Goal: Task Accomplishment & Management: Use online tool/utility

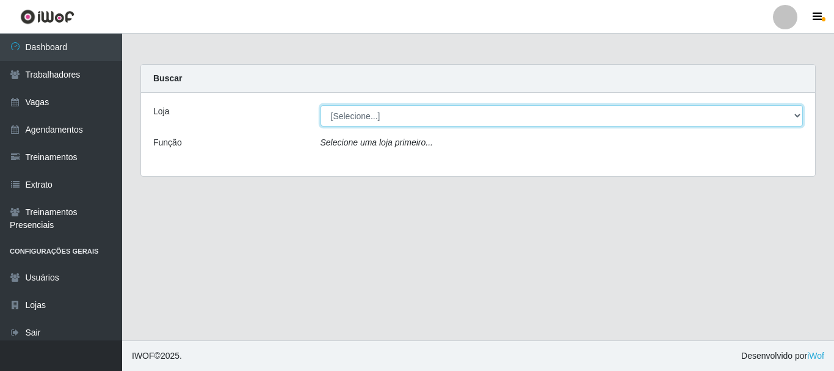
click at [738, 119] on select "[Selecione...] Bemais Supermercados - B4 [GEOGRAPHIC_DATA]" at bounding box center [562, 115] width 483 height 21
select select "404"
click at [321, 105] on select "[Selecione...] Bemais Supermercados - B4 [GEOGRAPHIC_DATA]" at bounding box center [562, 115] width 483 height 21
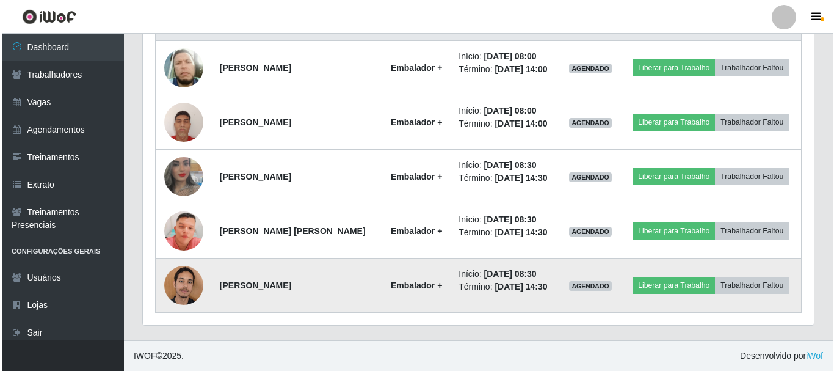
scroll to position [434, 0]
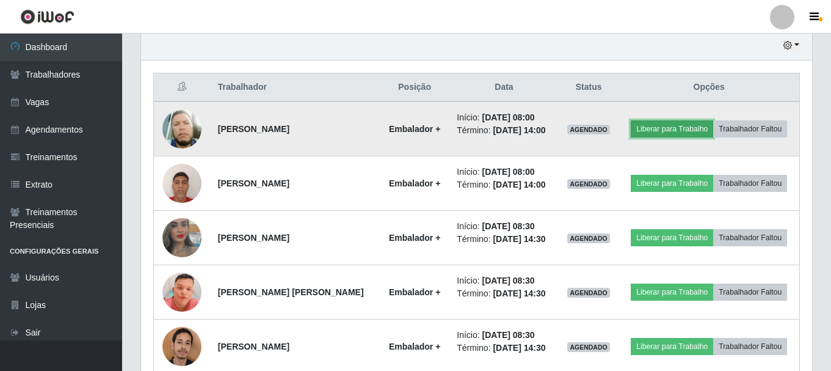
click at [704, 128] on button "Liberar para Trabalho" at bounding box center [672, 128] width 82 height 17
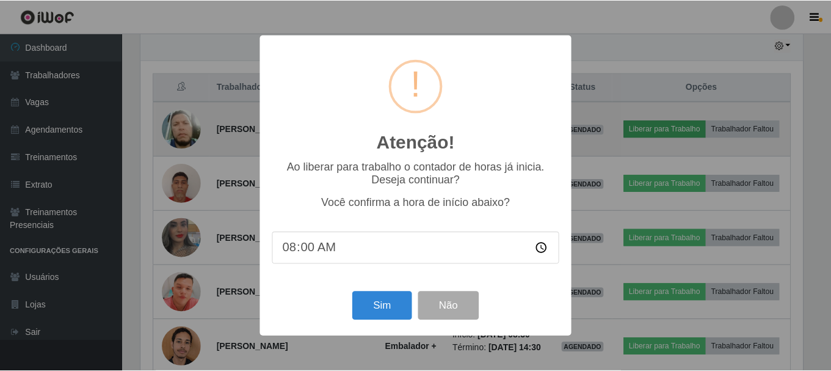
scroll to position [254, 665]
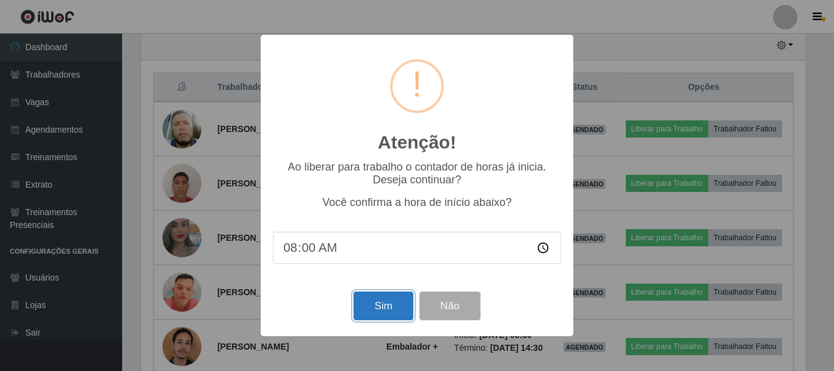
click at [383, 299] on button "Sim" at bounding box center [383, 305] width 59 height 29
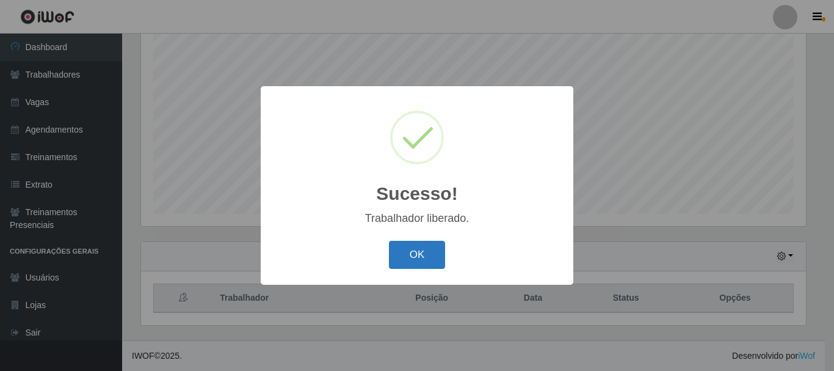
click at [419, 251] on button "OK" at bounding box center [417, 255] width 57 height 29
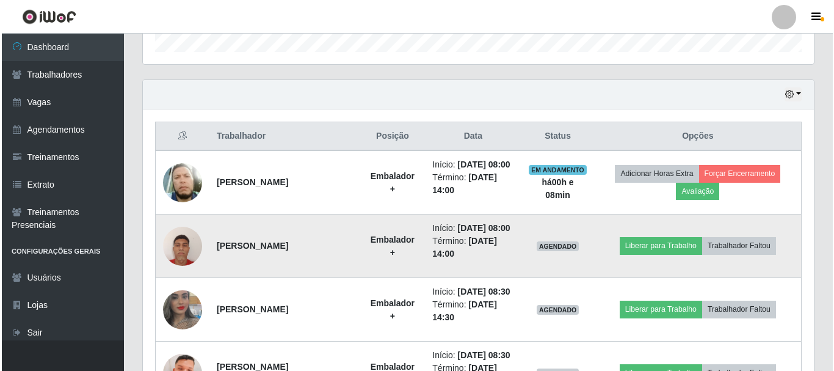
scroll to position [406, 0]
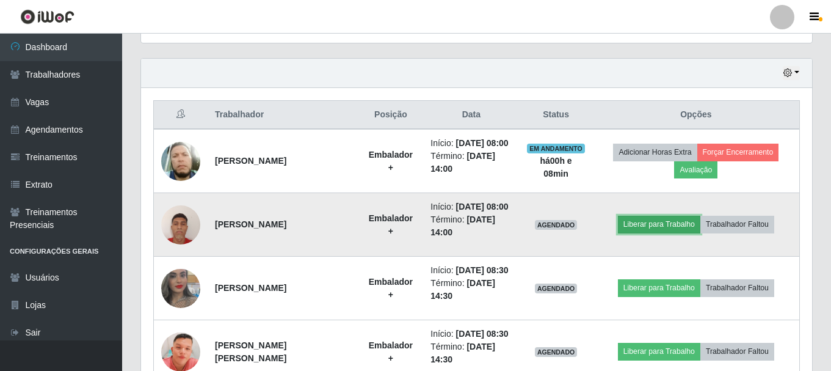
click at [641, 233] on button "Liberar para Trabalho" at bounding box center [659, 224] width 82 height 17
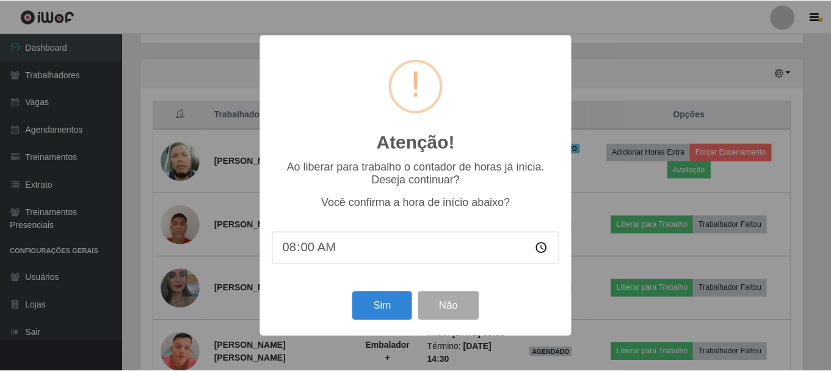
scroll to position [254, 665]
click at [385, 311] on button "Sim" at bounding box center [383, 305] width 59 height 29
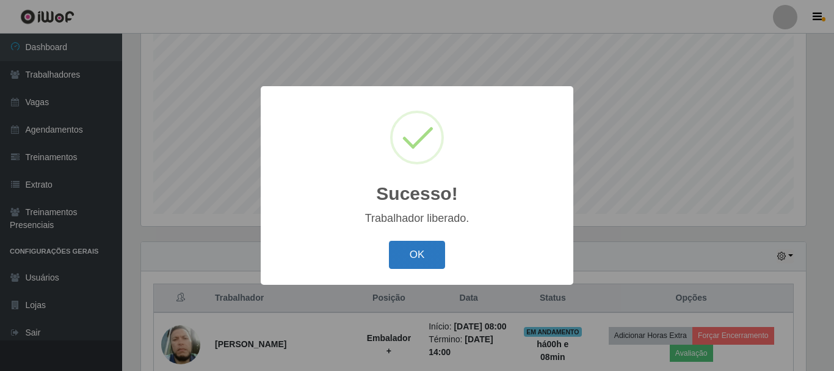
click at [414, 257] on button "OK" at bounding box center [417, 255] width 57 height 29
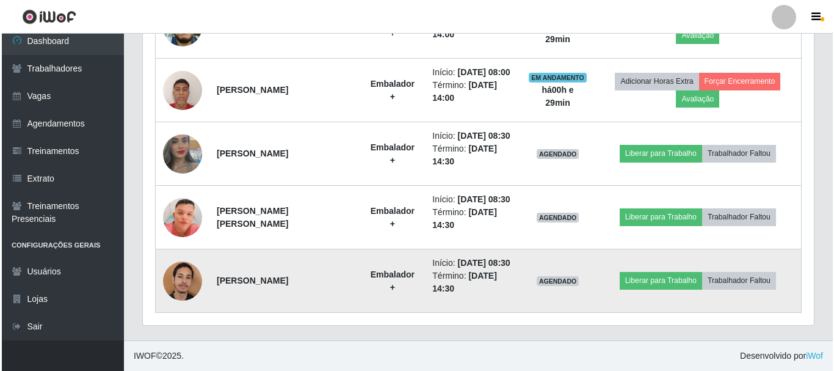
scroll to position [605, 0]
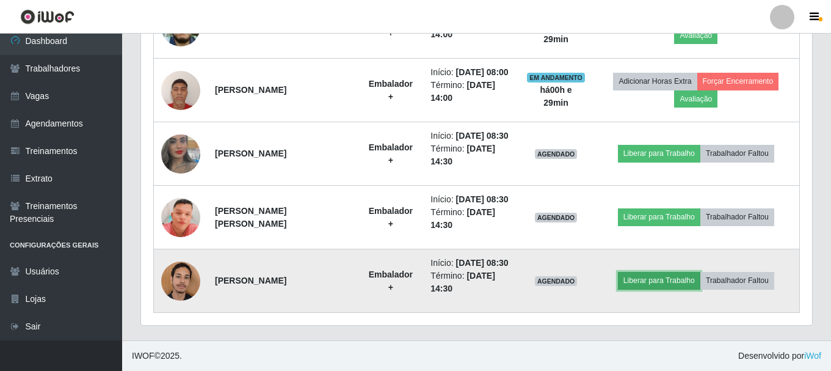
click at [655, 274] on button "Liberar para Trabalho" at bounding box center [659, 280] width 82 height 17
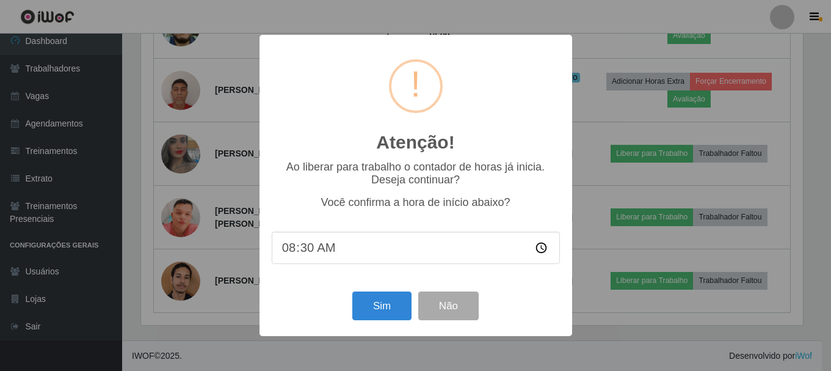
scroll to position [254, 665]
click at [389, 312] on button "Sim" at bounding box center [383, 305] width 59 height 29
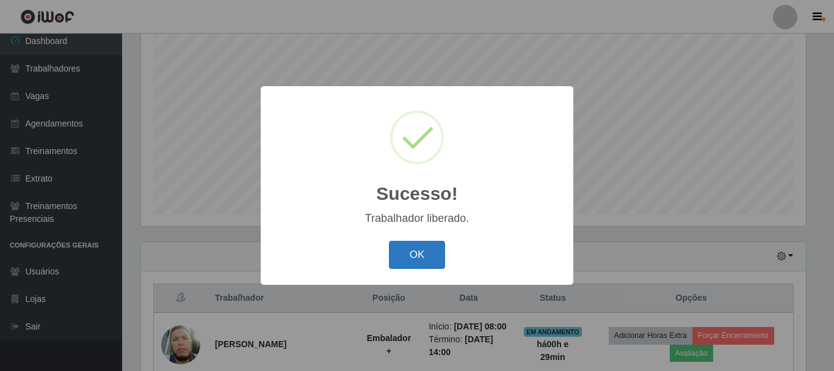
click at [431, 265] on button "OK" at bounding box center [417, 255] width 57 height 29
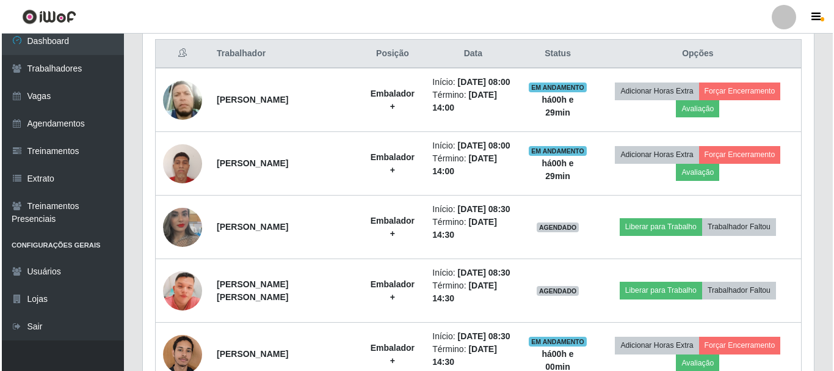
scroll to position [528, 0]
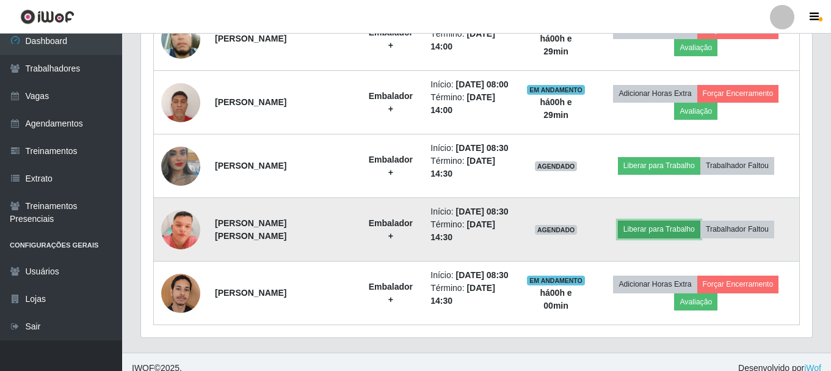
click at [682, 238] on button "Liberar para Trabalho" at bounding box center [659, 229] width 82 height 17
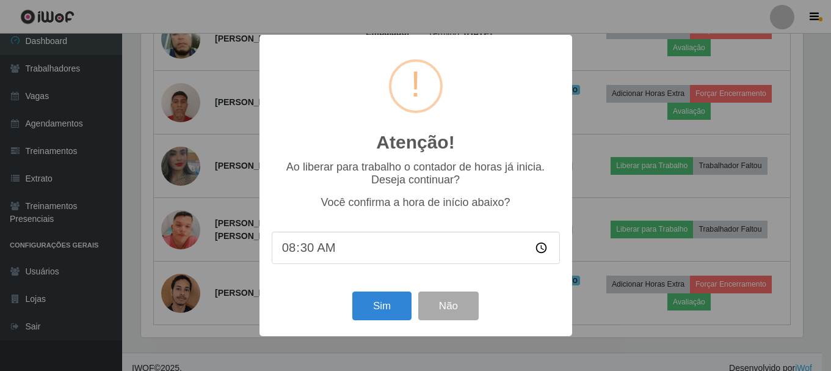
scroll to position [254, 665]
click at [382, 309] on button "Sim" at bounding box center [383, 305] width 59 height 29
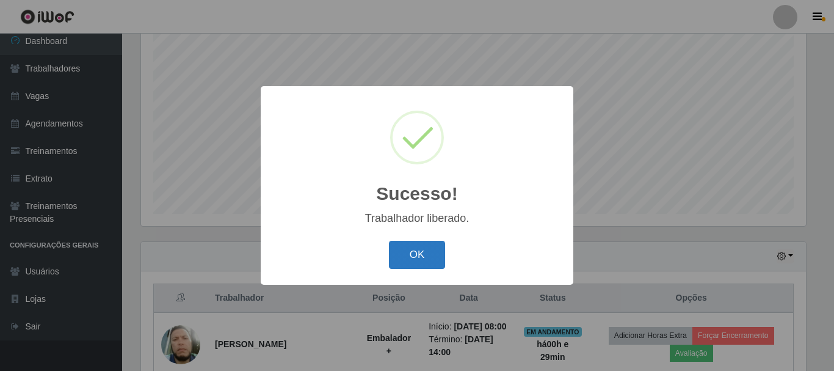
click at [402, 252] on button "OK" at bounding box center [417, 255] width 57 height 29
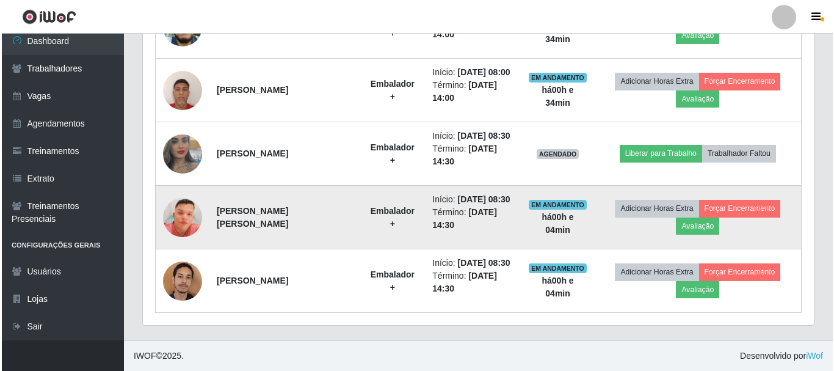
scroll to position [605, 0]
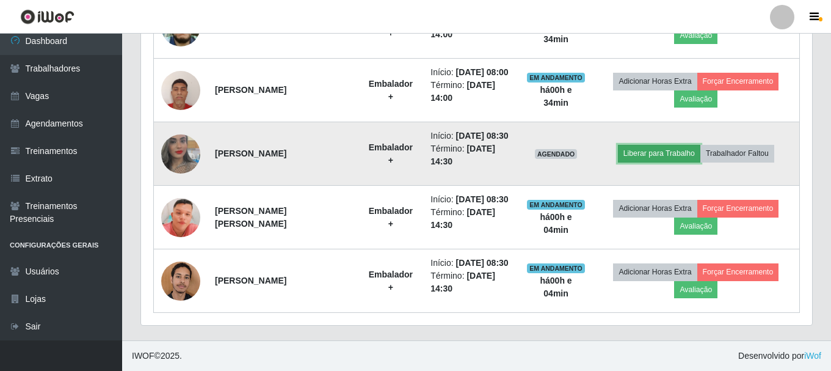
click at [673, 145] on button "Liberar para Trabalho" at bounding box center [659, 153] width 82 height 17
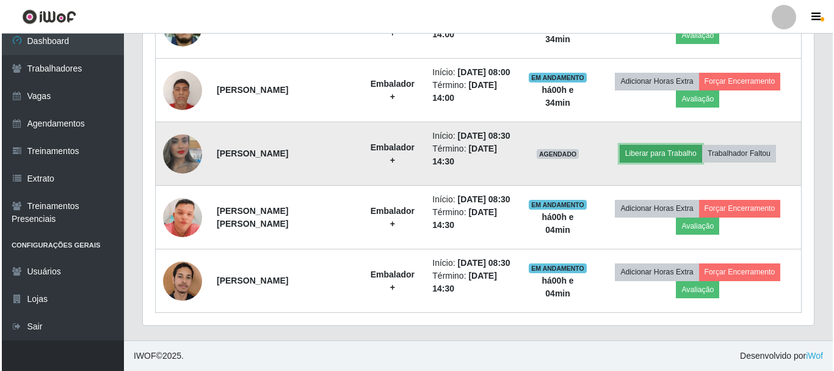
scroll to position [254, 671]
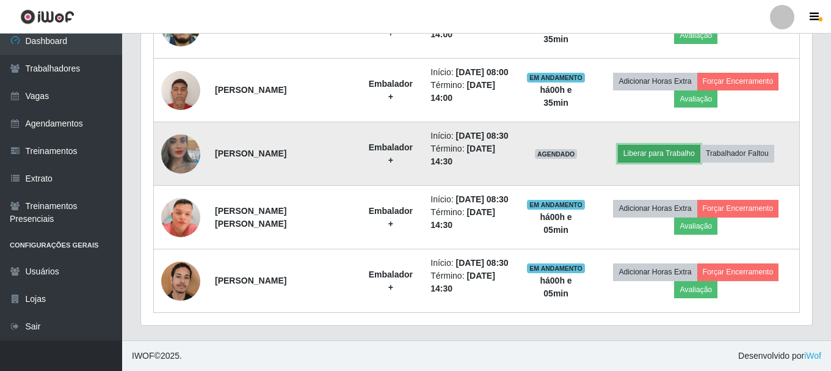
click at [661, 145] on button "Liberar para Trabalho" at bounding box center [659, 153] width 82 height 17
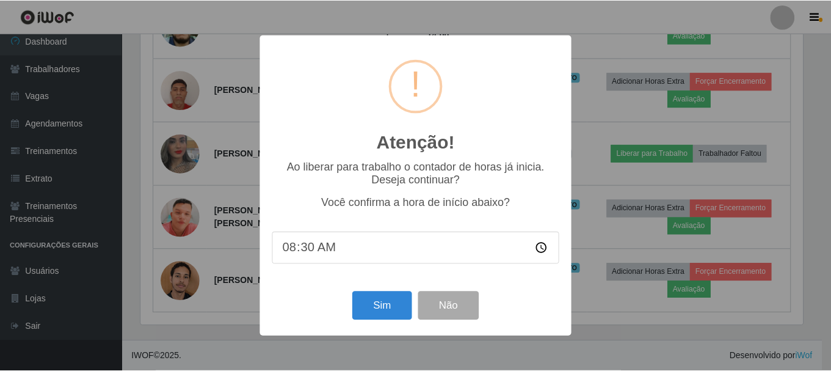
scroll to position [254, 665]
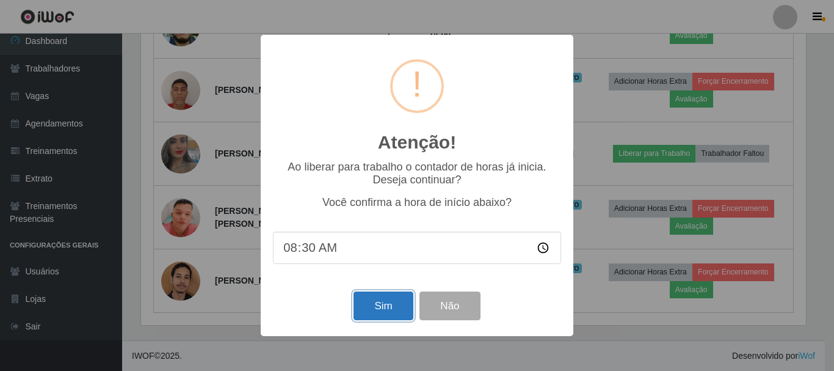
click at [385, 308] on button "Sim" at bounding box center [383, 305] width 59 height 29
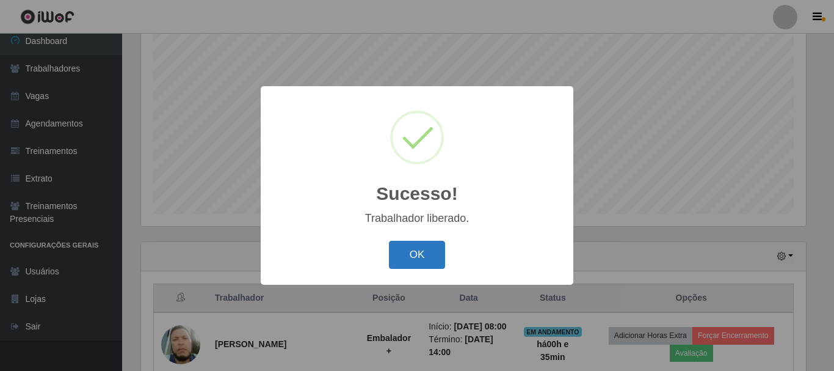
click at [420, 258] on button "OK" at bounding box center [417, 255] width 57 height 29
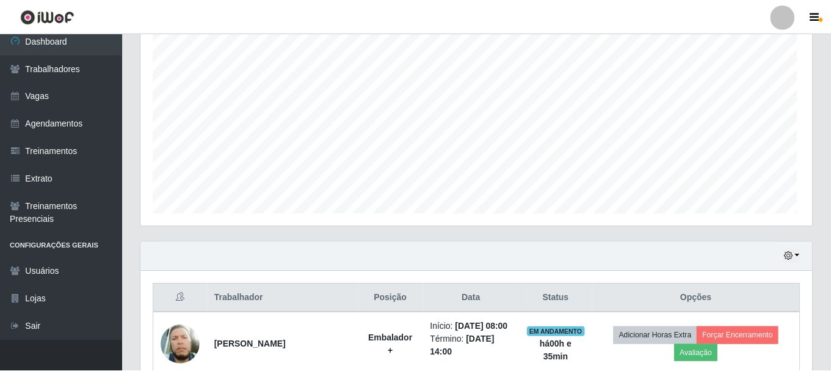
scroll to position [254, 671]
